Goal: Task Accomplishment & Management: Manage account settings

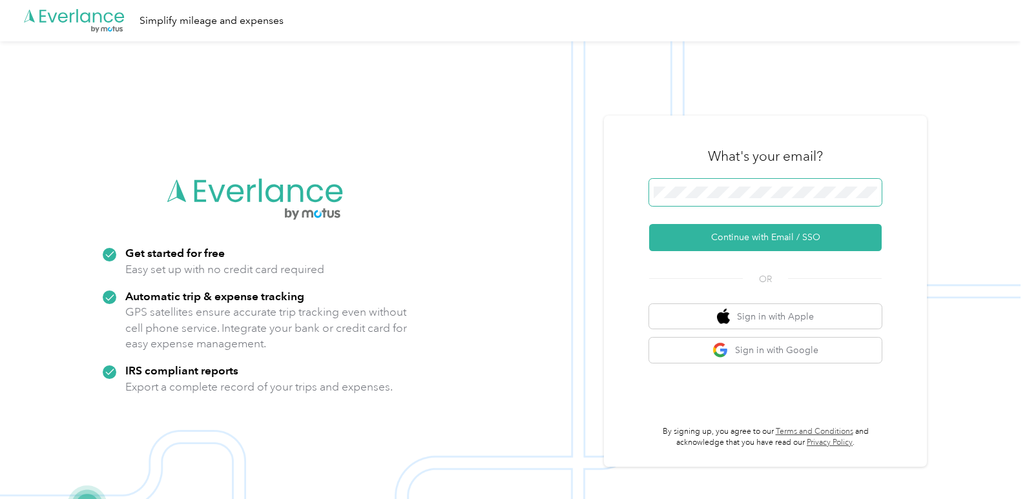
click at [649, 224] on button "Continue with Email / SSO" at bounding box center [765, 237] width 232 height 27
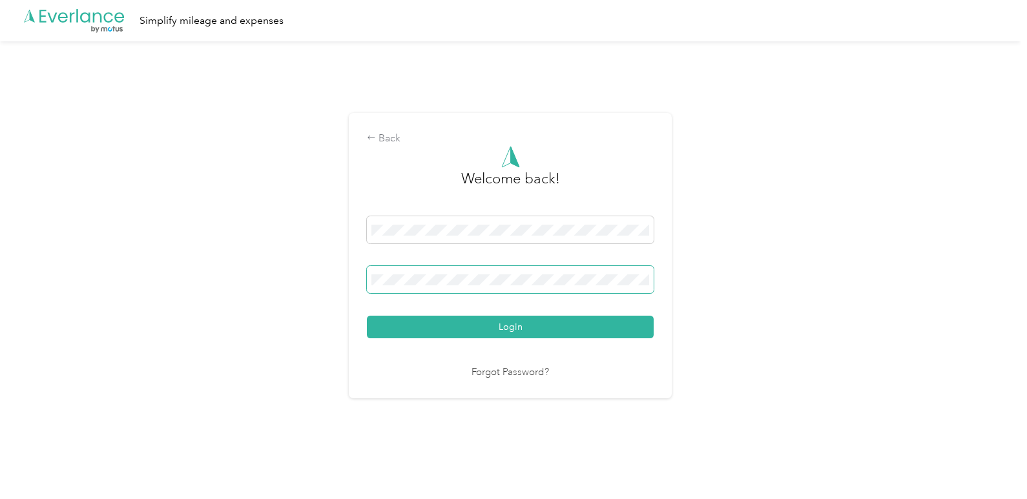
click at [367, 316] on button "Login" at bounding box center [510, 327] width 287 height 23
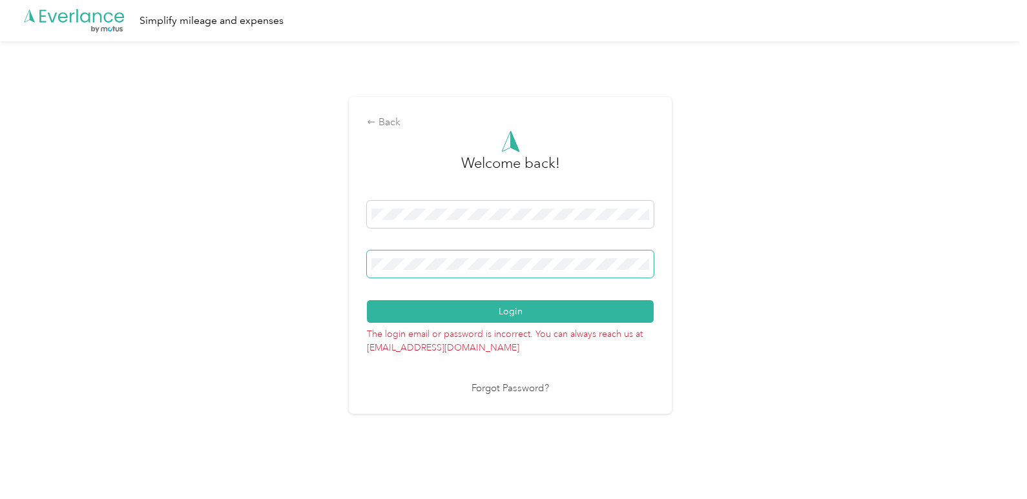
click at [287, 244] on div "Back Welcome back! Login The login email or password is incorrect. You can alwa…" at bounding box center [510, 260] width 1020 height 439
click at [367, 300] on button "Login" at bounding box center [510, 311] width 287 height 23
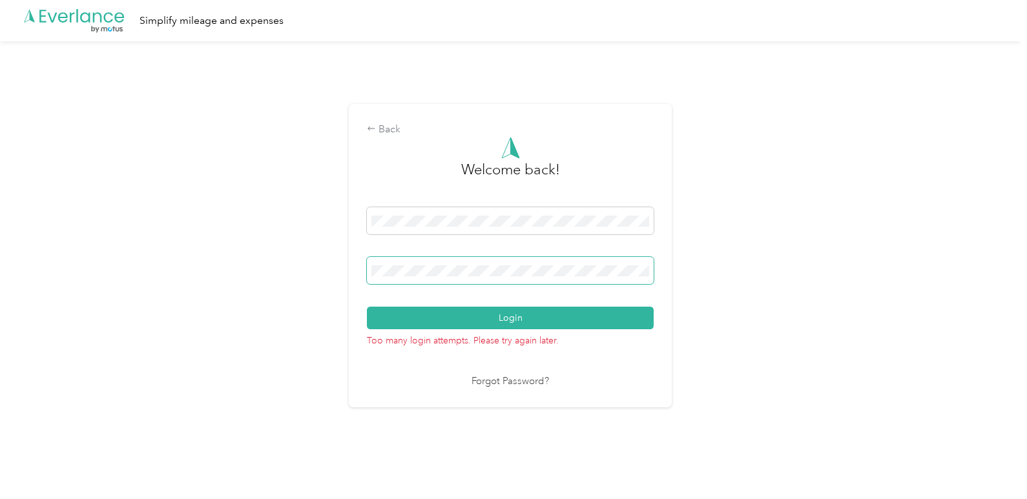
click at [320, 267] on div "Back Welcome back! Login Too many login attempts. Please try again later. Forgo…" at bounding box center [510, 260] width 1020 height 439
click at [367, 307] on button "Login" at bounding box center [510, 318] width 287 height 23
click at [533, 404] on div "Back Welcome back! Login Too many login attempts. Please try again later. Forgo…" at bounding box center [510, 256] width 323 height 304
click at [532, 387] on link "Forgot Password?" at bounding box center [509, 382] width 77 height 15
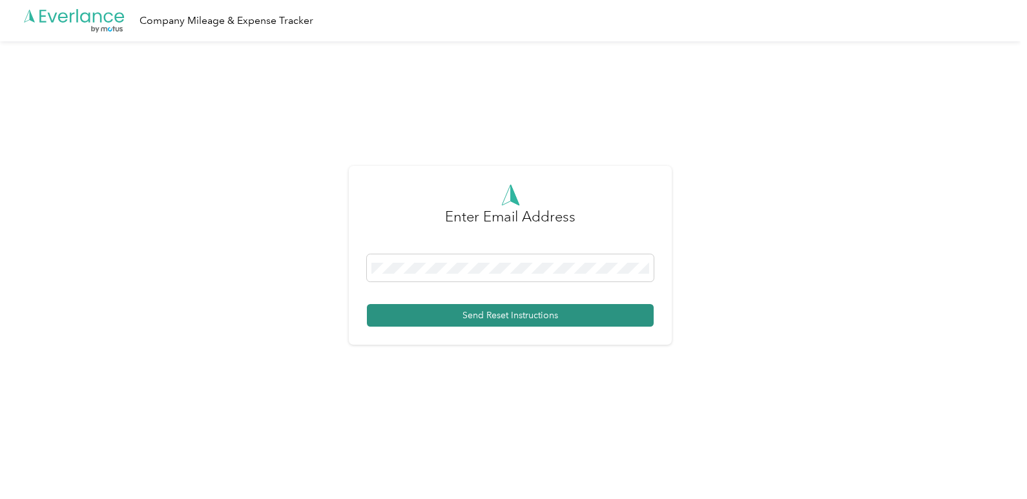
click at [486, 318] on button "Send Reset Instructions" at bounding box center [510, 315] width 287 height 23
